Goal: Understand process/instructions: Learn how to perform a task or action

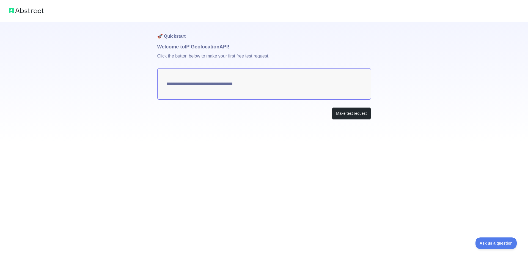
type textarea "**********"
click at [374, 116] on div "**********" at bounding box center [264, 71] width 528 height 142
click at [351, 114] on button "Make test request" at bounding box center [351, 113] width 39 height 12
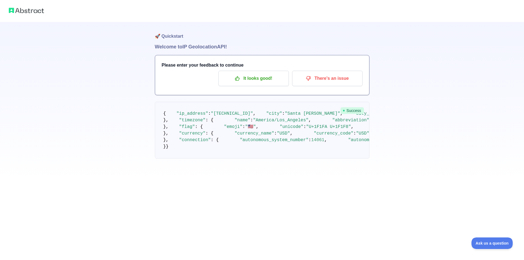
scroll to position [28, 0]
drag, startPoint x: 202, startPoint y: 138, endPoint x: 234, endPoint y: 138, distance: 31.1
click at [244, 136] on pre "{ "ip_address" : "[TECHNICAL_ID]" , "city" : "[GEOGRAPHIC_DATA][PERSON_NAME]" ,…" at bounding box center [262, 130] width 215 height 57
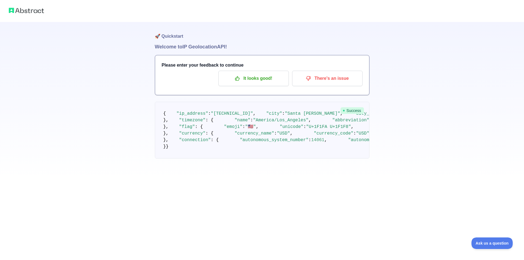
click at [285, 114] on span ""Santa [PERSON_NAME]"" at bounding box center [313, 113] width 56 height 5
drag, startPoint x: 194, startPoint y: 114, endPoint x: 257, endPoint y: 114, distance: 62.7
click at [257, 114] on pre "{ "ip_address" : "[TECHNICAL_ID]" , "city" : "[GEOGRAPHIC_DATA][PERSON_NAME]" ,…" at bounding box center [262, 130] width 215 height 57
click at [401, 116] on span "5393015" at bounding box center [410, 113] width 18 height 5
click at [285, 115] on span ""Santa [PERSON_NAME]"" at bounding box center [313, 113] width 56 height 5
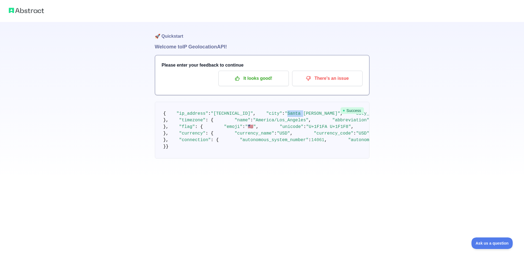
click at [285, 115] on span ""Santa [PERSON_NAME]"" at bounding box center [313, 113] width 56 height 5
click at [330, 108] on pre "{ "ip_address" : "[TECHNICAL_ID]" , "city" : "[GEOGRAPHIC_DATA][PERSON_NAME]" ,…" at bounding box center [262, 130] width 215 height 57
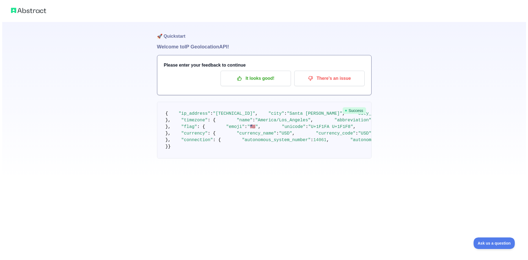
scroll to position [0, 0]
